Goal: Task Accomplishment & Management: Manage account settings

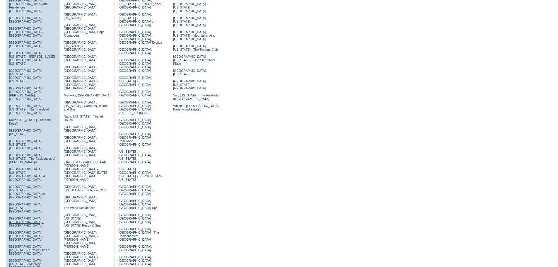
scroll to position [117, 0]
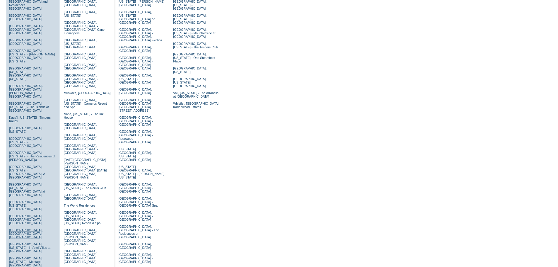
click at [18, 228] on link "Los Cabos, Mexico - Punta Ballena" at bounding box center [26, 233] width 34 height 11
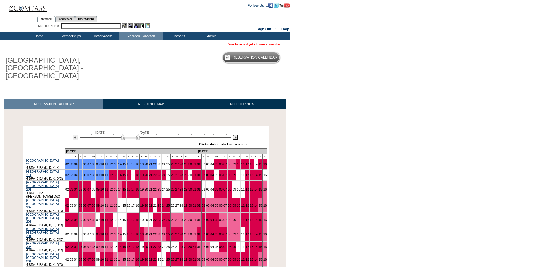
click at [233, 134] on img at bounding box center [235, 137] width 6 height 6
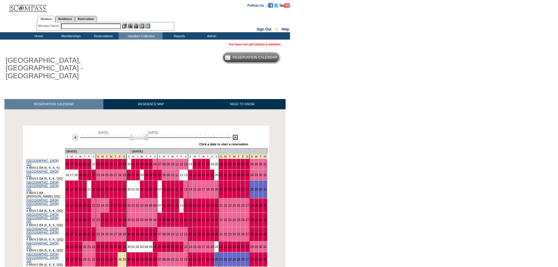
drag, startPoint x: 143, startPoint y: 131, endPoint x: 146, endPoint y: 131, distance: 3.6
click at [146, 134] on img at bounding box center [138, 137] width 19 height 6
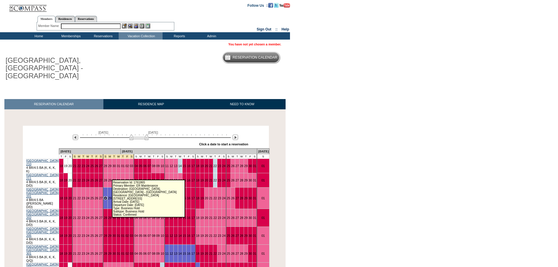
click at [107, 196] on link "28" at bounding box center [106, 198] width 4 height 4
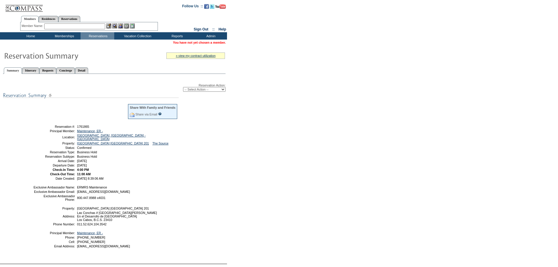
click at [215, 90] on select "-- Select Action -- Modify Reservation Dates Modify Reservation Cost Modify Occ…" at bounding box center [204, 89] width 42 height 5
select select "ChangeCost"
click at [183, 88] on select "-- Select Action -- Modify Reservation Dates Modify Reservation Cost Modify Occ…" at bounding box center [204, 89] width 42 height 5
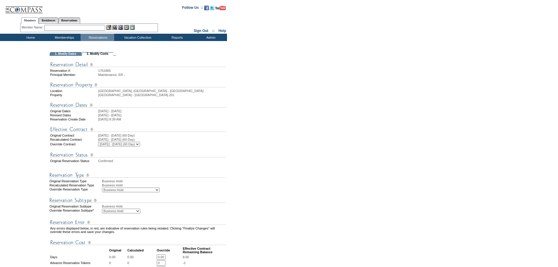
click at [140, 213] on select "Business Hold Pending Prospect Hold" at bounding box center [121, 210] width 38 height 5
select select "PropMaintBusinessHold-PendingProspHold"
click at [102, 213] on select "Business Hold Pending Prospect Hold" at bounding box center [121, 210] width 38 height 5
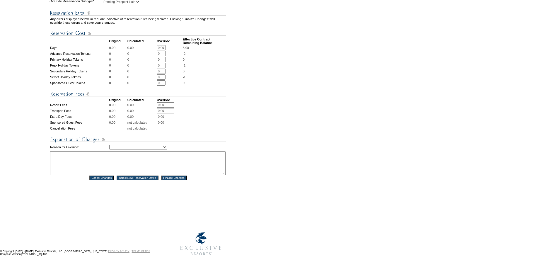
scroll to position [227, 0]
click at [167, 145] on select "Creating Continuous Stay Days Rebooked After Cancellation Editing Occupant Expe…" at bounding box center [138, 147] width 58 height 5
select select "1039"
click at [109, 145] on select "Creating Continuous Stay Days Rebooked After Cancellation Editing Occupant Expe…" at bounding box center [138, 147] width 58 height 5
click at [98, 151] on textarea at bounding box center [137, 163] width 175 height 24
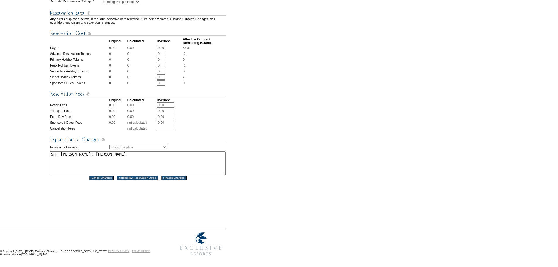
drag, startPoint x: 110, startPoint y: 152, endPoint x: 49, endPoint y: 153, distance: 60.9
click at [49, 153] on table "1. Modify Dates 2. Modify Costs Reservation #: 1761865 Principal Member: Mainte…" at bounding box center [113, 30] width 227 height 376
type textarea "SH: Ryan: Kathleen Wallach"
click at [175, 175] on input "Finalize Changes" at bounding box center [174, 177] width 26 height 5
